Goal: Check status: Check status

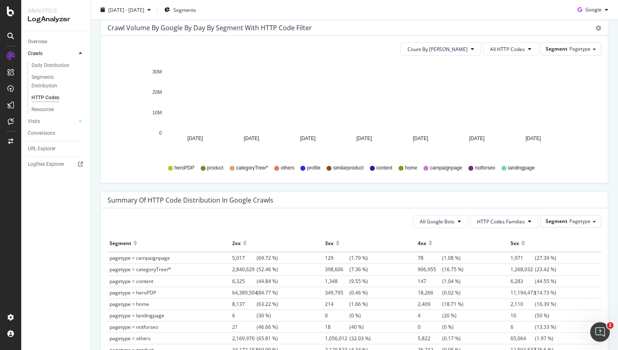
scroll to position [429, 0]
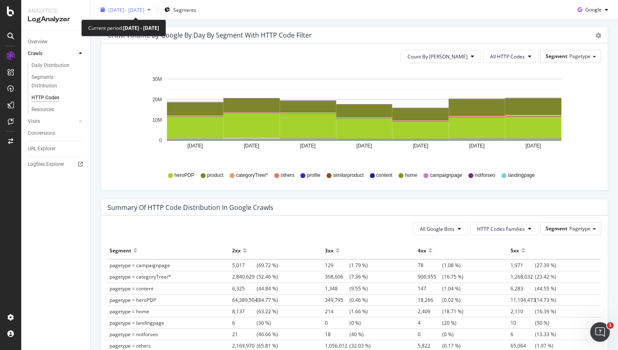
click at [138, 12] on span "[DATE] - [DATE]" at bounding box center [126, 9] width 36 height 7
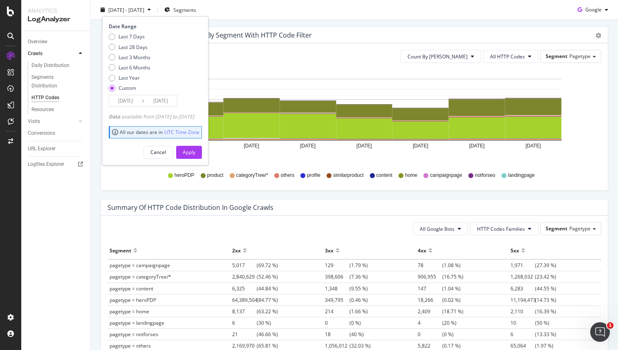
click at [122, 97] on input "[DATE]" at bounding box center [125, 100] width 33 height 11
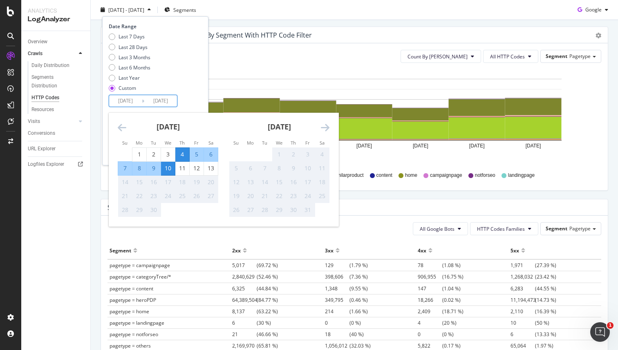
click at [155, 170] on div "9" at bounding box center [154, 168] width 14 height 8
type input "[DATE]"
click at [153, 170] on div "9" at bounding box center [154, 168] width 14 height 8
type input "[DATE]"
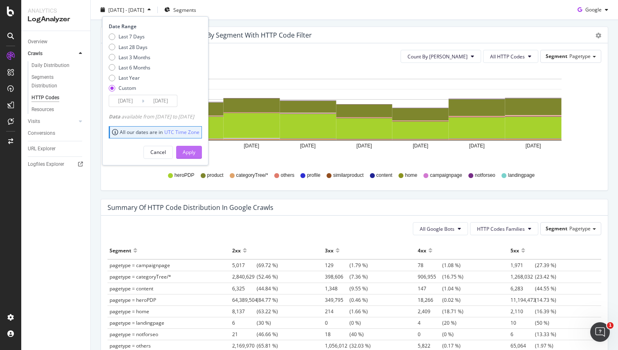
click at [195, 155] on div "Apply" at bounding box center [189, 152] width 13 height 7
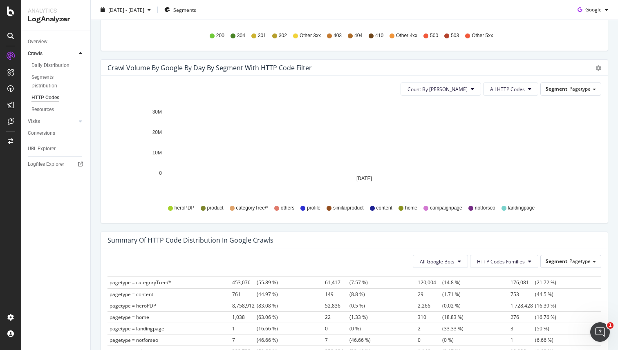
scroll to position [425, 0]
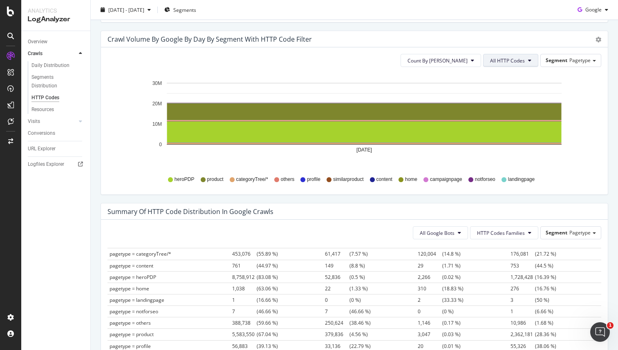
click at [512, 59] on span "All HTTP Codes" at bounding box center [507, 60] width 35 height 7
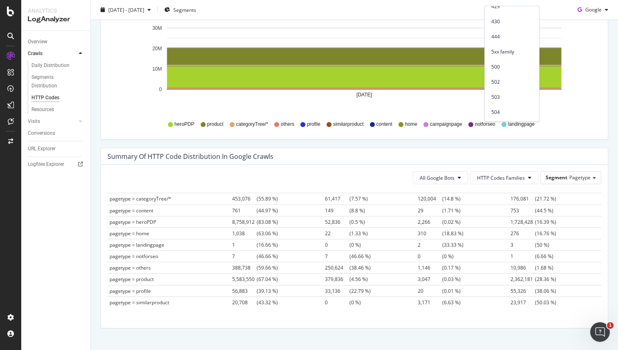
scroll to position [495, 0]
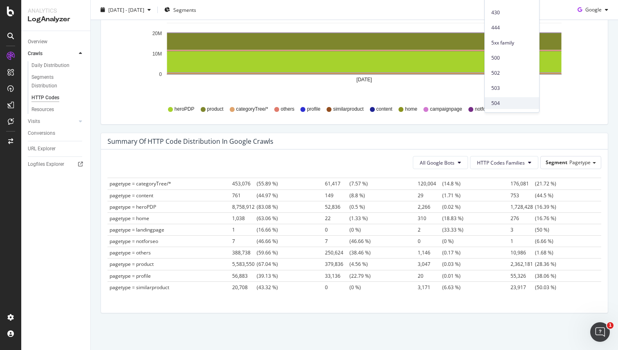
click at [503, 102] on span "504" at bounding box center [511, 103] width 41 height 7
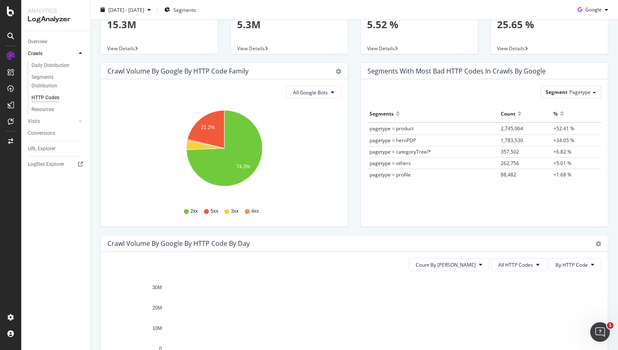
scroll to position [0, 0]
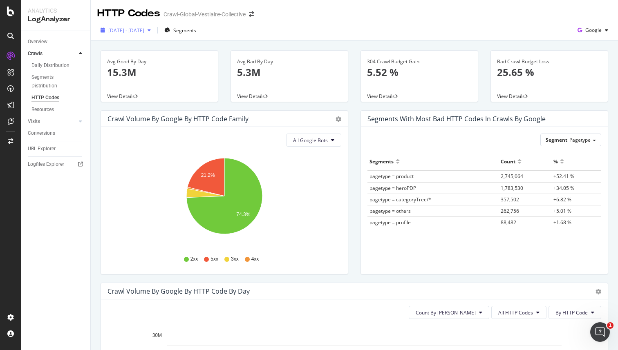
click at [141, 31] on span "[DATE] - [DATE]" at bounding box center [126, 30] width 36 height 7
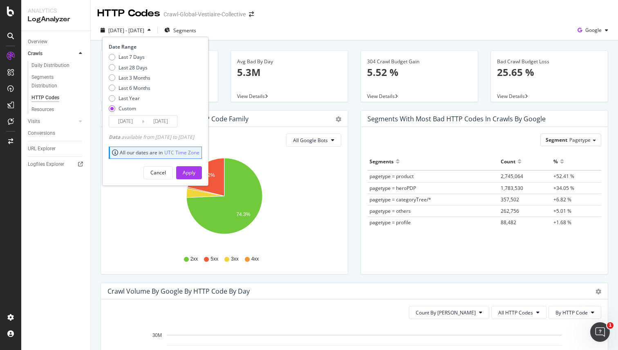
click at [132, 120] on input "[DATE]" at bounding box center [125, 121] width 33 height 11
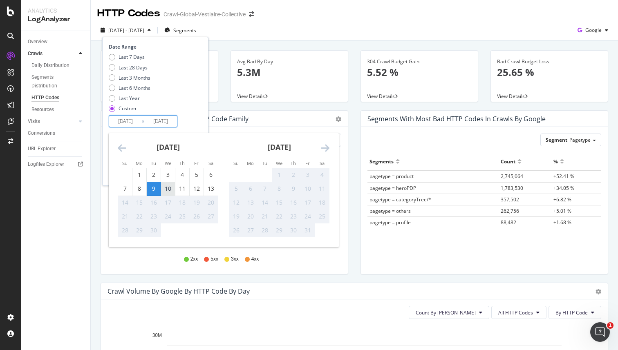
click at [168, 193] on div "10" at bounding box center [168, 189] width 14 height 8
type input "[DATE]"
click at [168, 189] on div "10" at bounding box center [168, 189] width 14 height 8
type input "[DATE]"
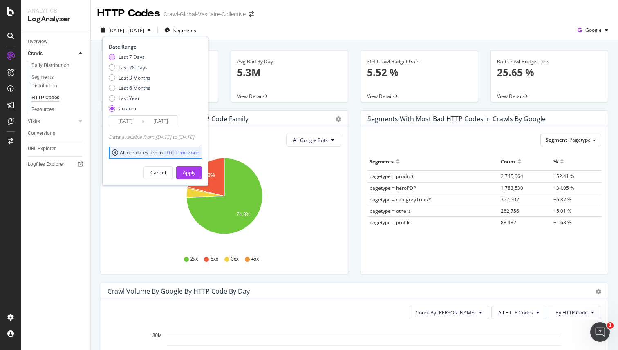
click at [136, 58] on div "Last 7 Days" at bounding box center [132, 57] width 26 height 7
type input "[DATE]"
click at [195, 174] on div "Apply" at bounding box center [189, 172] width 13 height 7
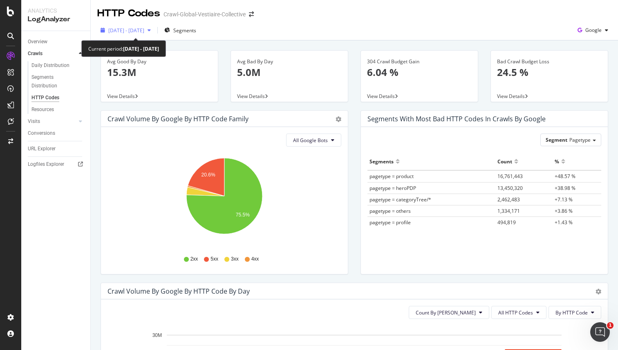
click at [144, 33] on span "[DATE] - [DATE]" at bounding box center [126, 30] width 36 height 7
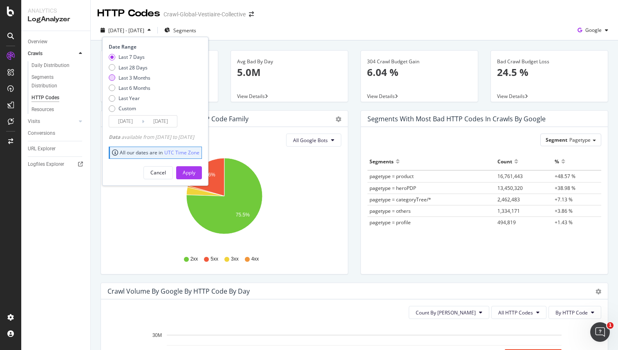
click at [138, 77] on div "Last 3 Months" at bounding box center [135, 77] width 32 height 7
type input "[DATE]"
click at [195, 171] on div "Apply" at bounding box center [189, 172] width 13 height 7
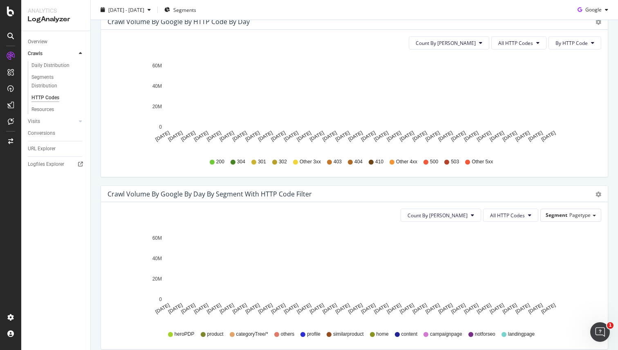
scroll to position [272, 0]
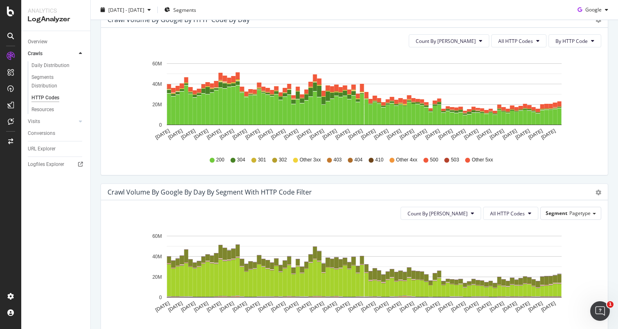
click at [443, 76] on rect "A chart." at bounding box center [364, 94] width 395 height 62
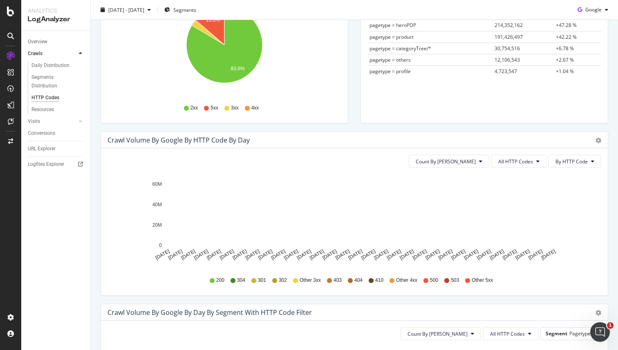
scroll to position [0, 0]
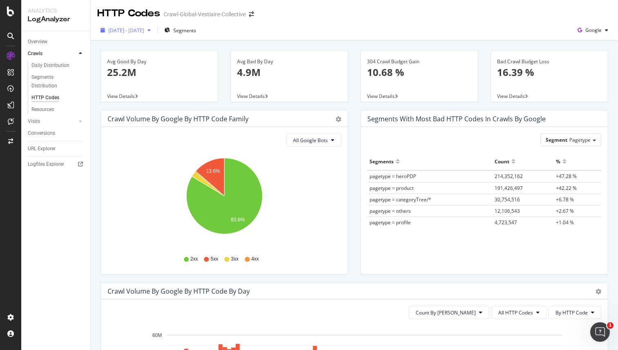
click at [143, 30] on span "[DATE] - [DATE]" at bounding box center [126, 30] width 36 height 7
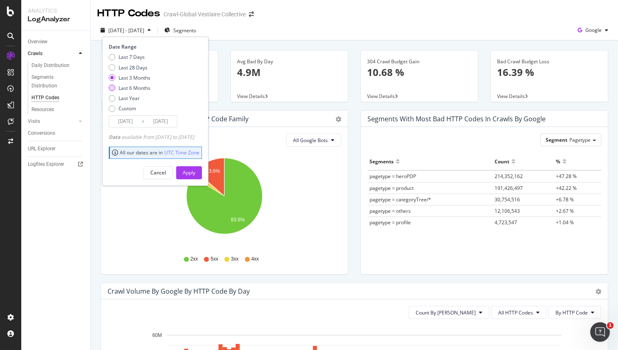
click at [130, 89] on div "Last 6 Months" at bounding box center [135, 88] width 32 height 7
type input "[DATE]"
click at [195, 173] on div "Apply" at bounding box center [189, 172] width 13 height 7
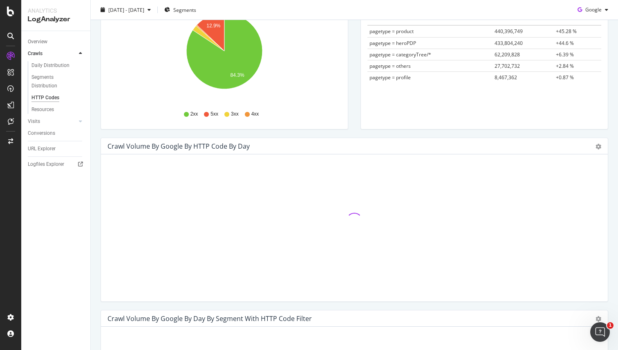
scroll to position [155, 0]
